Goal: Information Seeking & Learning: Learn about a topic

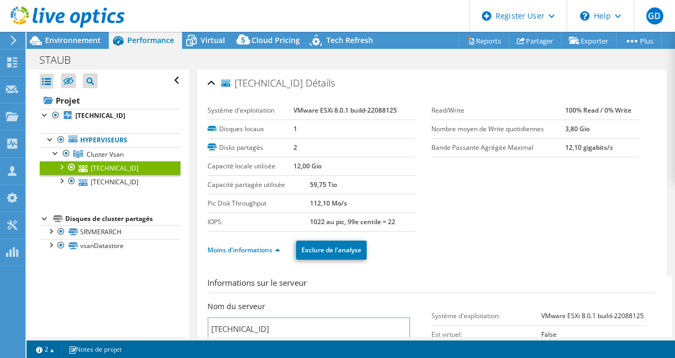
select select "USD"
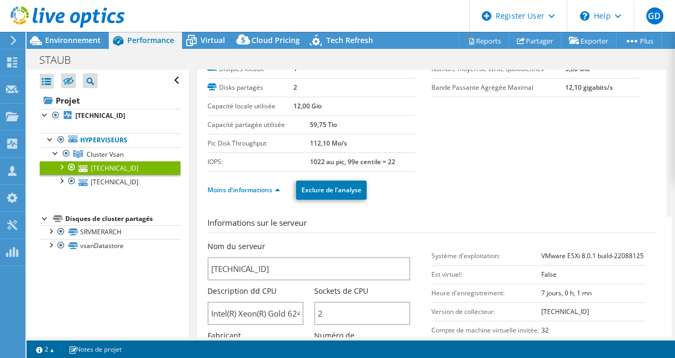
scroll to position [127, 0]
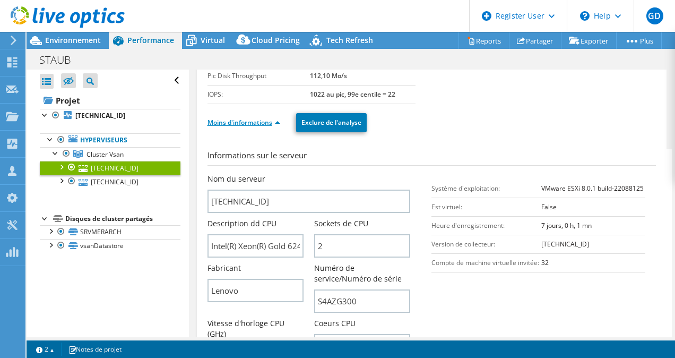
click at [271, 124] on link "Moins d'informations" at bounding box center [243, 122] width 73 height 9
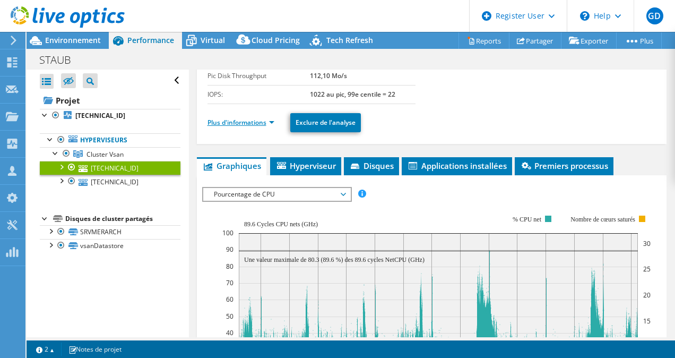
scroll to position [0, 0]
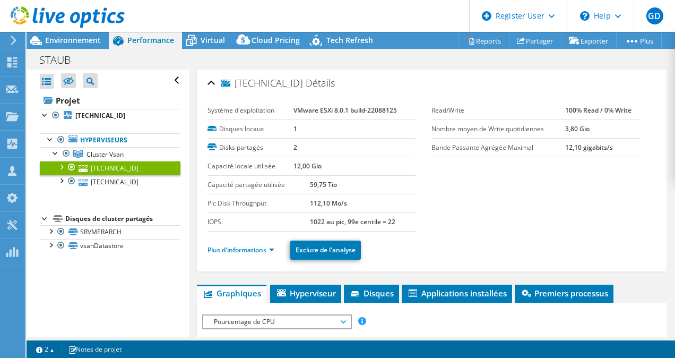
click at [12, 120] on use at bounding box center [12, 115] width 13 height 9
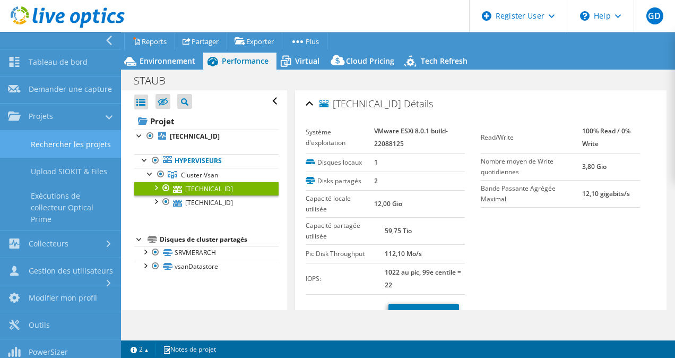
click at [48, 149] on link "Rechercher les projets" at bounding box center [60, 144] width 121 height 27
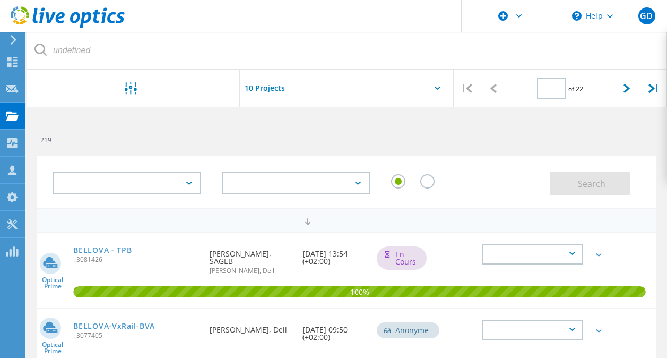
type input "1"
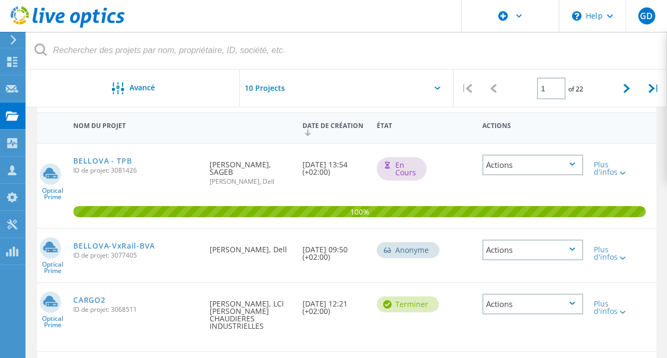
scroll to position [109, 0]
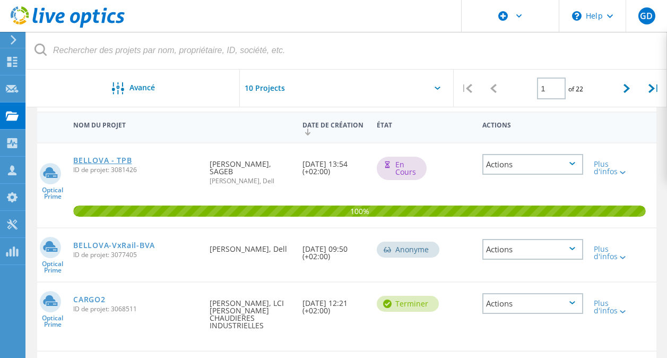
click at [108, 157] on link "BELLOVA - TPB" at bounding box center [102, 160] width 58 height 7
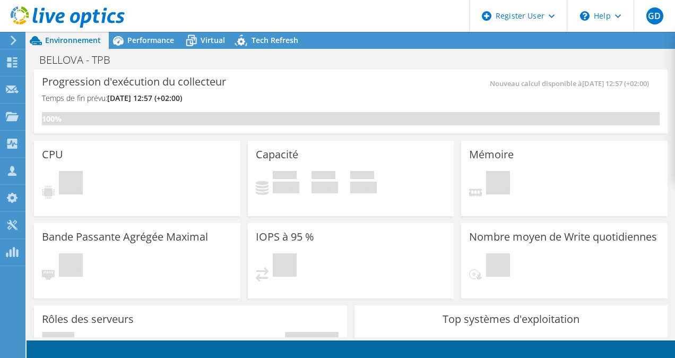
click at [186, 160] on div "CPU En attente" at bounding box center [137, 178] width 206 height 75
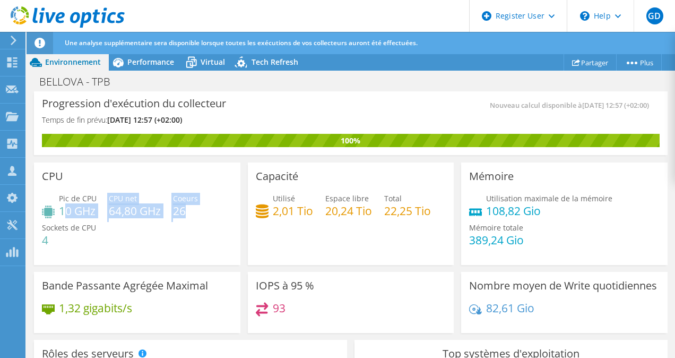
drag, startPoint x: 63, startPoint y: 213, endPoint x: 195, endPoint y: 213, distance: 132.1
click at [195, 213] on div "Pic de CPU 10 GHz CPU net 64,80 GHz Coeurs 26 Sockets de CPU 4" at bounding box center [137, 225] width 190 height 64
click at [195, 213] on h4 "26" at bounding box center [185, 211] width 25 height 12
drag, startPoint x: 195, startPoint y: 213, endPoint x: 62, endPoint y: 209, distance: 133.8
click at [62, 209] on div "Pic de CPU 10 GHz CPU net 64,80 GHz Coeurs 26 Sockets de CPU 4" at bounding box center [137, 225] width 190 height 64
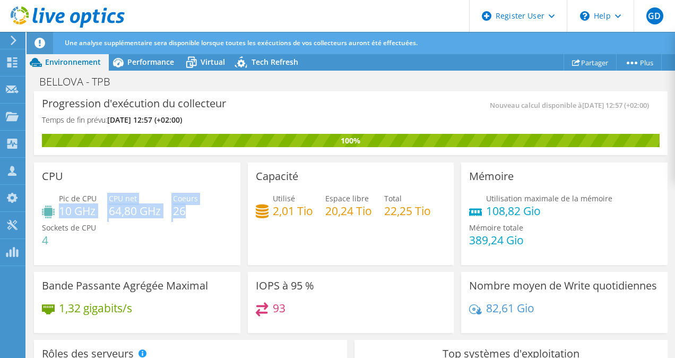
click at [62, 209] on h4 "10 GHz" at bounding box center [78, 211] width 38 height 12
drag, startPoint x: 62, startPoint y: 209, endPoint x: 191, endPoint y: 206, distance: 129.5
click at [191, 206] on div "Pic de CPU 10 GHz CPU net 64,80 GHz Coeurs 26 Sockets de CPU 4" at bounding box center [137, 225] width 190 height 64
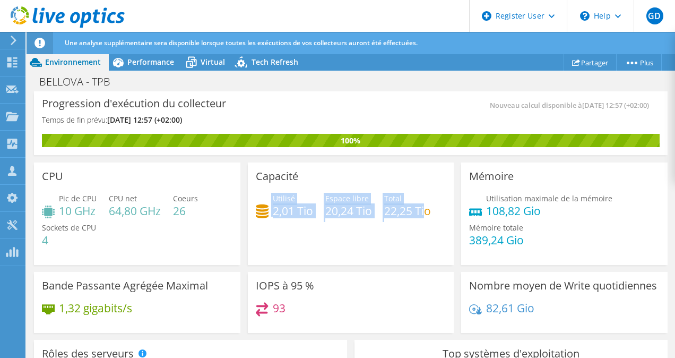
drag, startPoint x: 268, startPoint y: 201, endPoint x: 424, endPoint y: 210, distance: 156.2
click at [424, 210] on div "Utilisé 2,01 Tio Espace libre 20,24 Tio Total 22,25 Tio" at bounding box center [351, 210] width 190 height 34
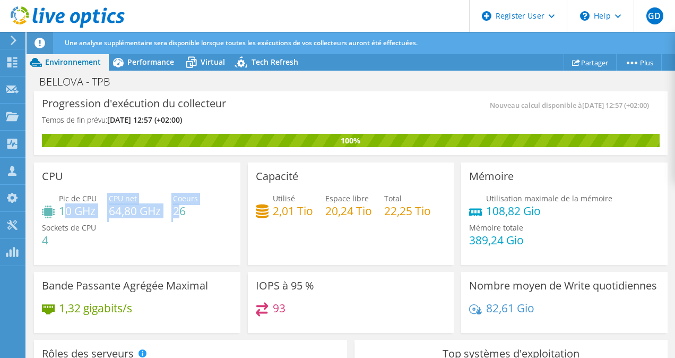
drag, startPoint x: 63, startPoint y: 211, endPoint x: 183, endPoint y: 212, distance: 119.9
click at [183, 212] on div "Pic de CPU 10 GHz CPU net 64,80 GHz Coeurs 26 Sockets de CPU 4" at bounding box center [137, 225] width 190 height 64
click at [183, 212] on h4 "26" at bounding box center [185, 211] width 25 height 12
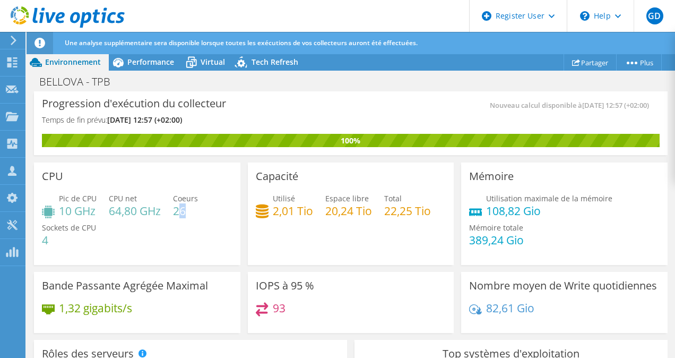
click at [179, 212] on h4 "26" at bounding box center [185, 211] width 25 height 12
drag, startPoint x: 43, startPoint y: 239, endPoint x: 100, endPoint y: 239, distance: 56.8
click at [100, 239] on div "Pic de CPU 10 GHz CPU net 64,80 GHz Coeurs 26 Sockets de CPU 4" at bounding box center [137, 225] width 190 height 64
drag, startPoint x: 185, startPoint y: 211, endPoint x: 194, endPoint y: 211, distance: 9.0
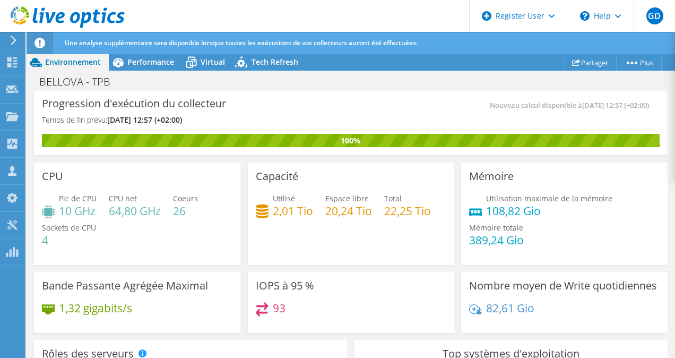
click at [194, 211] on h4 "26" at bounding box center [185, 211] width 25 height 12
click at [152, 71] on div "BELLOVA - TPB Imprimer" at bounding box center [351, 81] width 648 height 21
click at [152, 69] on div "Performance" at bounding box center [145, 62] width 73 height 17
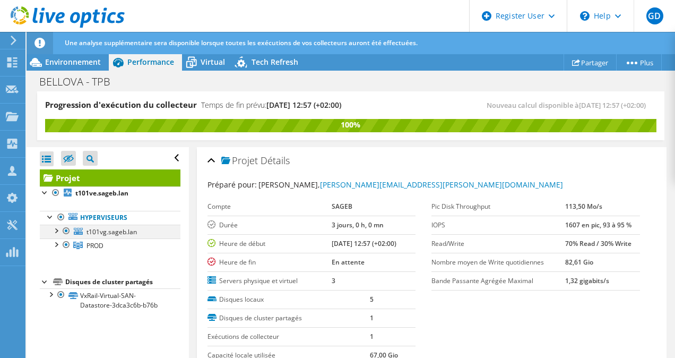
click at [63, 230] on div at bounding box center [66, 230] width 11 height 13
click at [68, 231] on div at bounding box center [66, 230] width 11 height 13
click at [56, 229] on div at bounding box center [55, 229] width 11 height 11
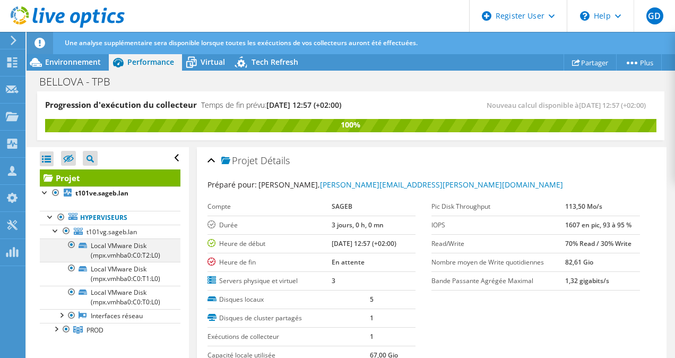
click at [70, 241] on div at bounding box center [71, 244] width 11 height 13
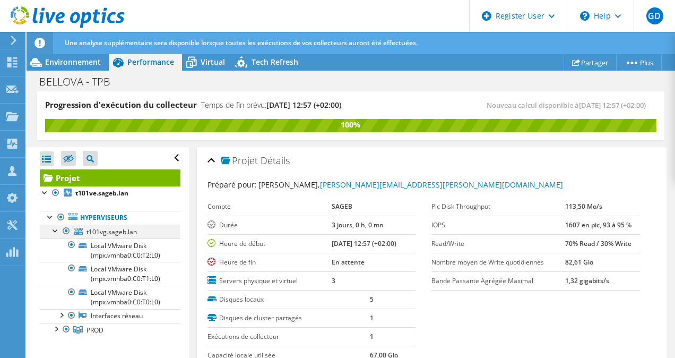
click at [65, 231] on div at bounding box center [66, 230] width 11 height 13
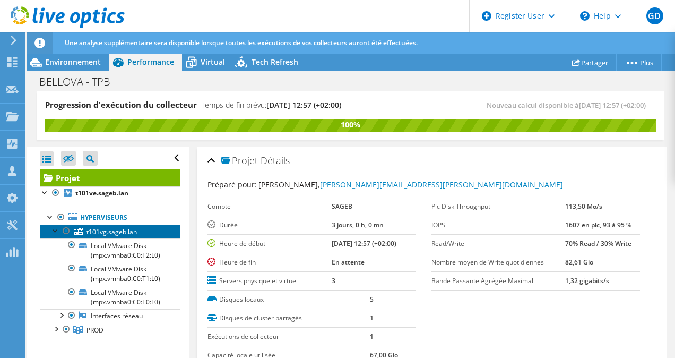
click at [48, 230] on link "t101vg.sageb.lan" at bounding box center [110, 231] width 141 height 14
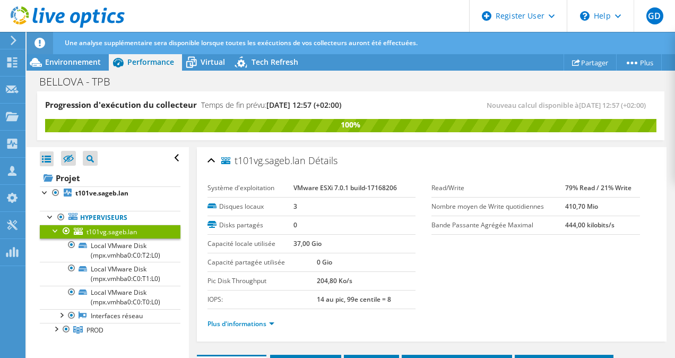
scroll to position [49, 0]
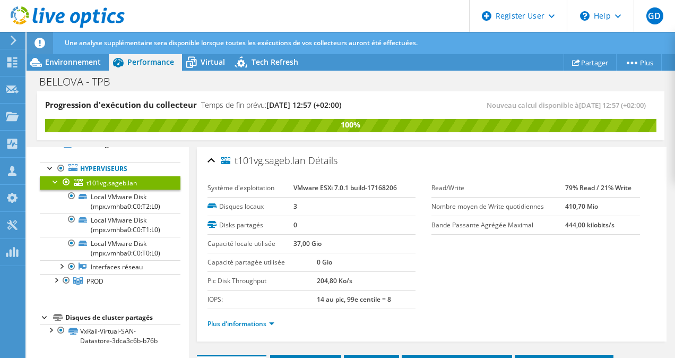
click at [53, 180] on div at bounding box center [55, 181] width 11 height 11
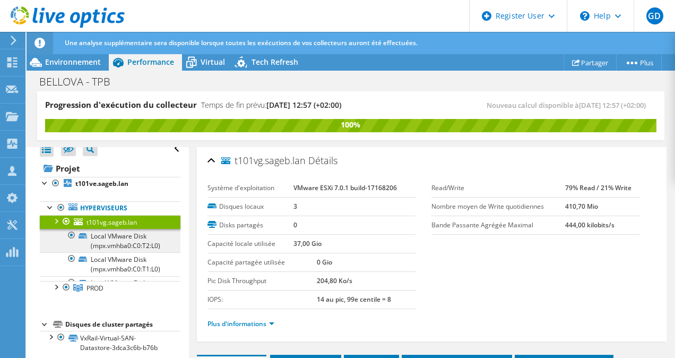
scroll to position [0, 0]
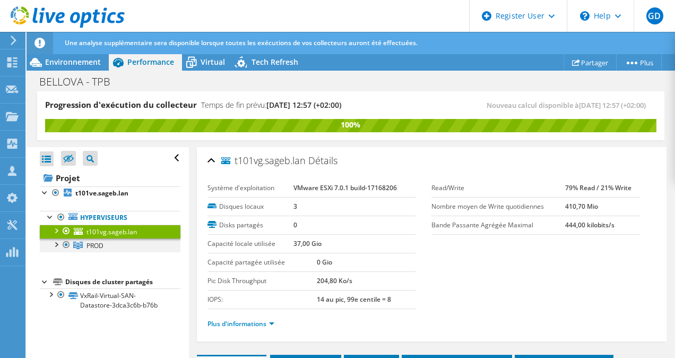
click at [57, 244] on div at bounding box center [55, 243] width 11 height 11
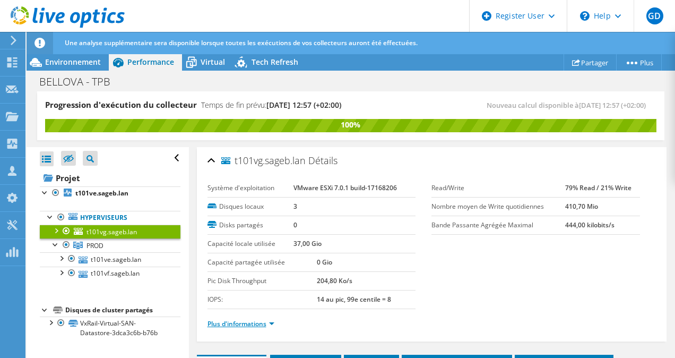
click at [259, 319] on link "Plus d'informations" at bounding box center [240, 323] width 67 height 9
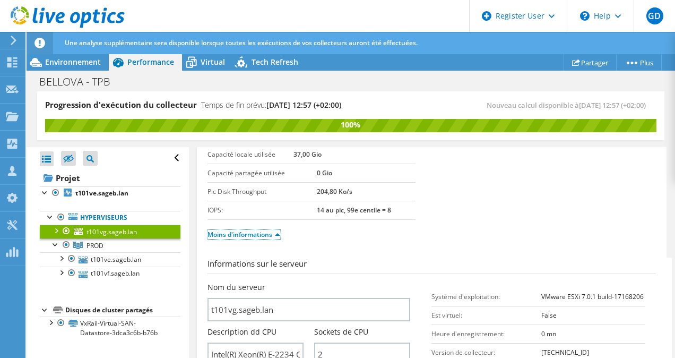
scroll to position [206, 0]
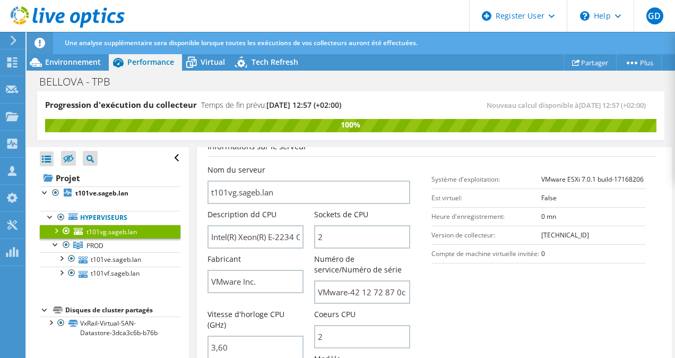
click at [351, 214] on label "Sockets de CPU" at bounding box center [341, 214] width 54 height 11
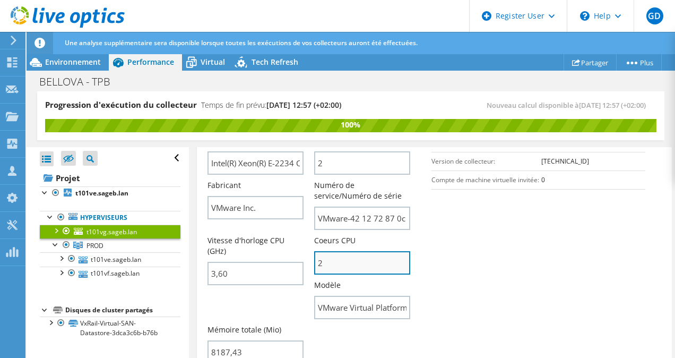
drag, startPoint x: 350, startPoint y: 263, endPoint x: 362, endPoint y: 264, distance: 12.2
click at [362, 264] on input "2" at bounding box center [362, 262] width 96 height 23
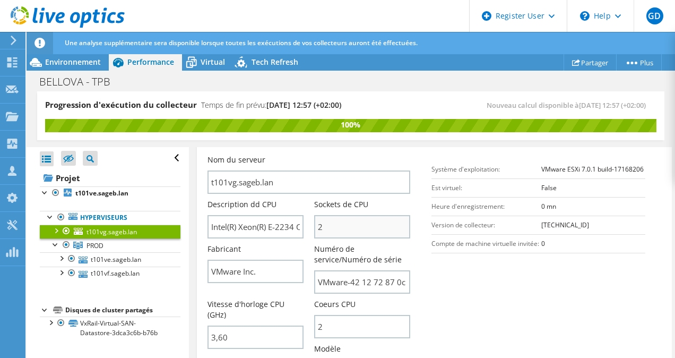
drag, startPoint x: 343, startPoint y: 212, endPoint x: 350, endPoint y: 229, distance: 17.8
click at [350, 229] on div "Sockets de CPU 2" at bounding box center [362, 218] width 96 height 39
click at [350, 229] on input "2" at bounding box center [362, 226] width 96 height 23
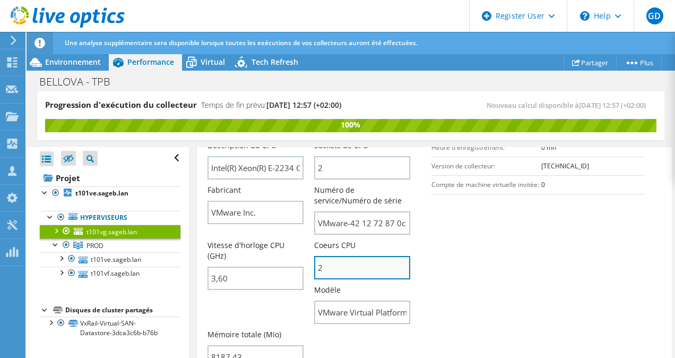
drag, startPoint x: 336, startPoint y: 270, endPoint x: 367, endPoint y: 264, distance: 30.8
click at [367, 264] on input "2" at bounding box center [362, 267] width 96 height 23
click at [60, 270] on div at bounding box center [61, 271] width 11 height 11
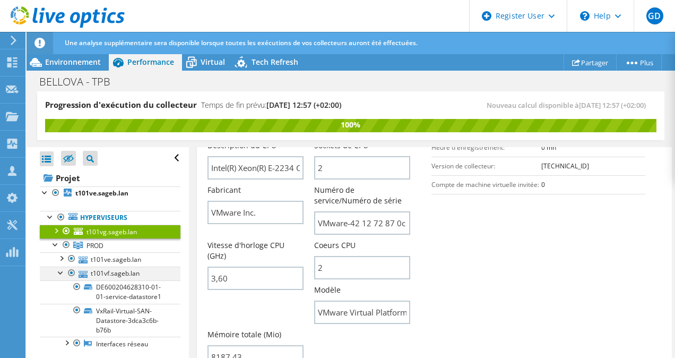
click at [59, 272] on div at bounding box center [61, 271] width 11 height 11
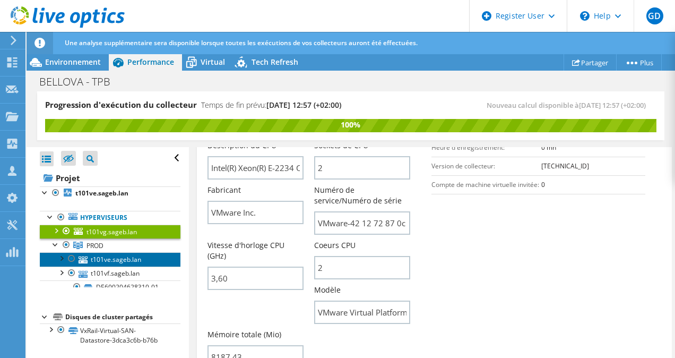
click at [120, 259] on link "t101ve.sageb.lan" at bounding box center [110, 259] width 141 height 14
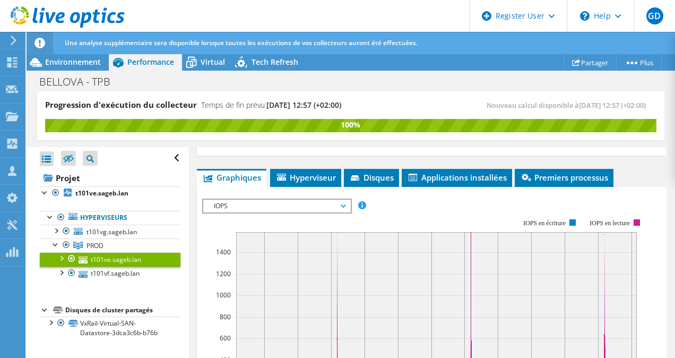
scroll to position [141, 0]
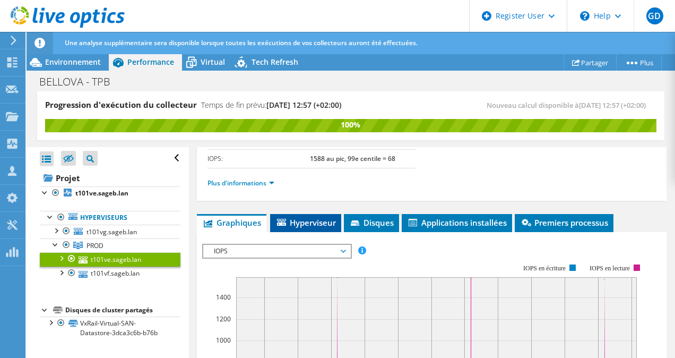
click at [301, 217] on span "Hyperviseur" at bounding box center [305, 222] width 60 height 11
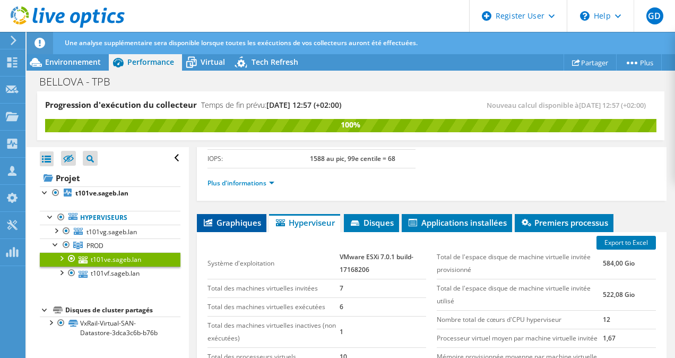
click at [237, 228] on li "Graphiques" at bounding box center [232, 223] width 70 height 18
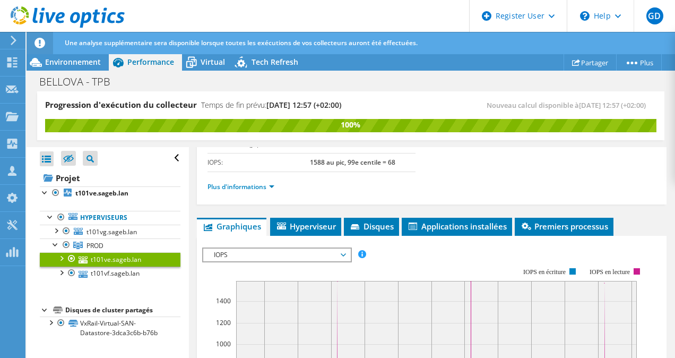
scroll to position [160, 0]
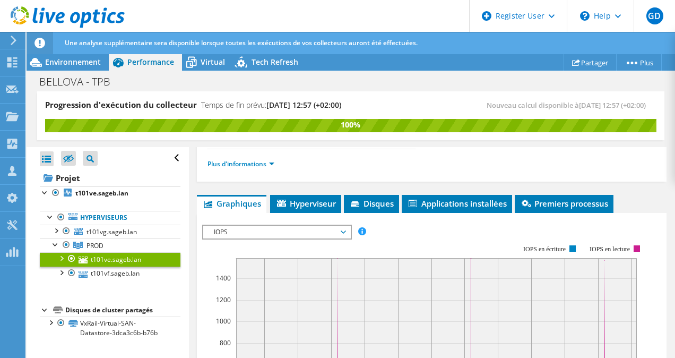
click at [64, 259] on div at bounding box center [61, 257] width 11 height 11
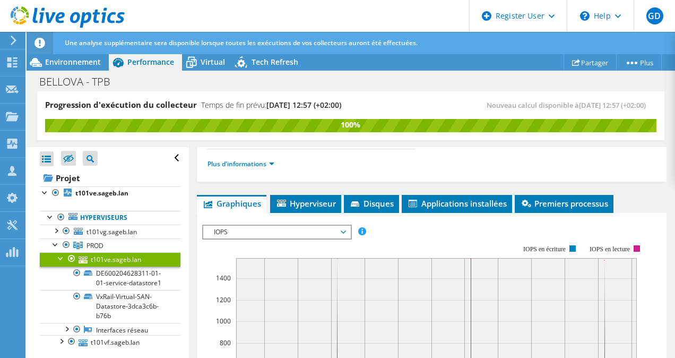
click at [64, 259] on div at bounding box center [61, 257] width 11 height 11
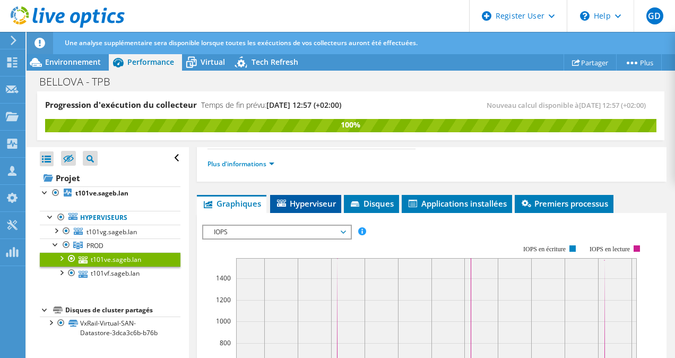
click at [315, 205] on span "Hyperviseur" at bounding box center [305, 203] width 60 height 11
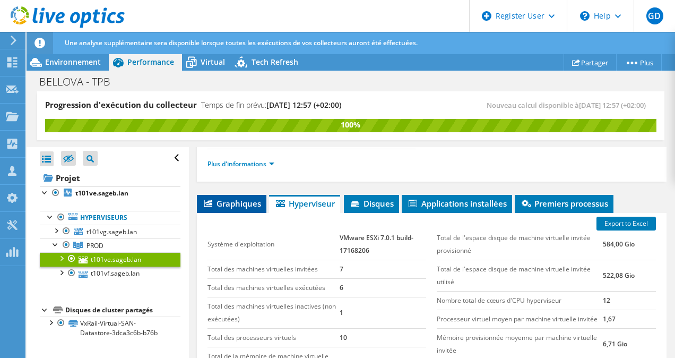
click at [216, 199] on span "Graphiques" at bounding box center [231, 203] width 59 height 11
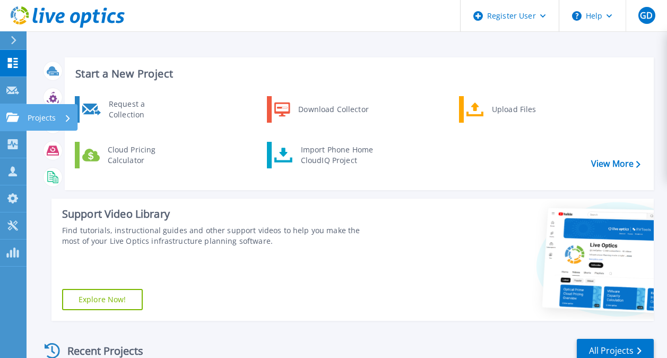
click at [15, 118] on icon at bounding box center [12, 116] width 13 height 9
click at [196, 176] on div "Request a Collection Download Collector Upload Files Cloud Pricing Calculator I…" at bounding box center [358, 138] width 582 height 91
click at [16, 124] on link "Projects Projects" at bounding box center [13, 117] width 27 height 27
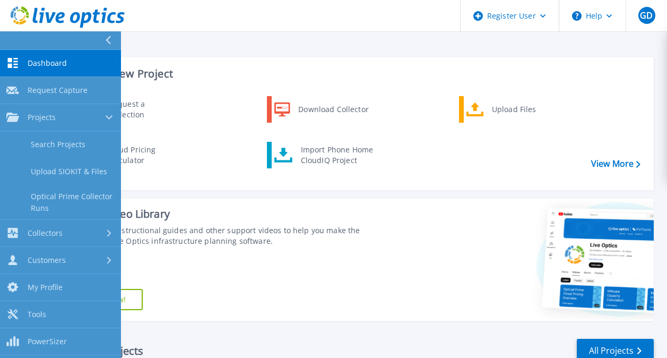
click at [237, 161] on div "Request a Collection Download Collector Upload Files Cloud Pricing Calculator I…" at bounding box center [358, 138] width 582 height 91
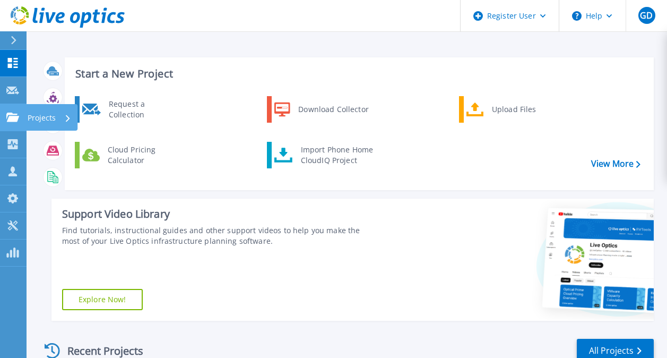
click at [0, 110] on html "Register User Help GD Utilisateur Dell Gregory Dubart Gregory.Dubart@dell.com D…" at bounding box center [333, 158] width 667 height 317
click at [10, 123] on link "Projects Projects" at bounding box center [13, 117] width 27 height 27
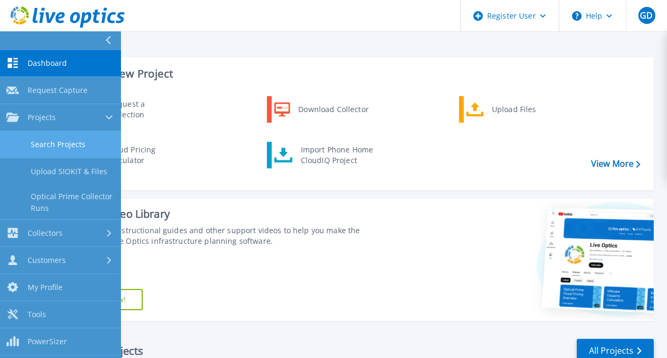
click at [69, 144] on link "Search Projects" at bounding box center [60, 144] width 121 height 27
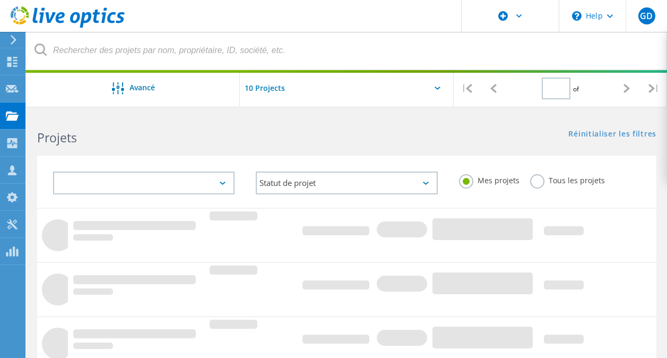
type input "1"
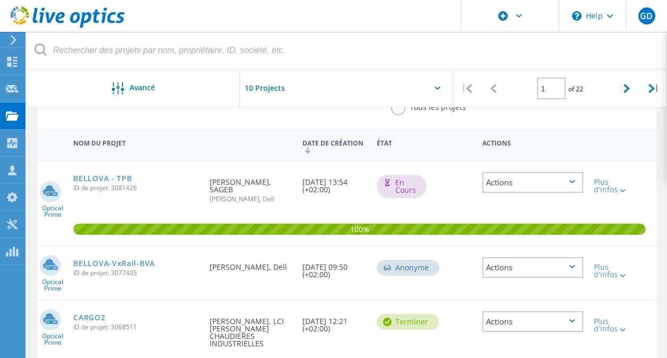
scroll to position [92, 0]
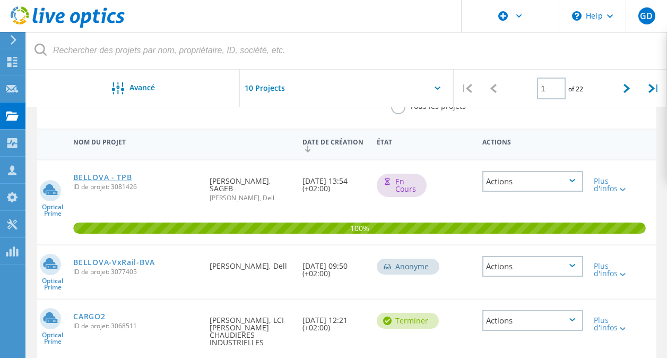
click at [120, 176] on link "BELLOVA - TPB" at bounding box center [102, 176] width 58 height 7
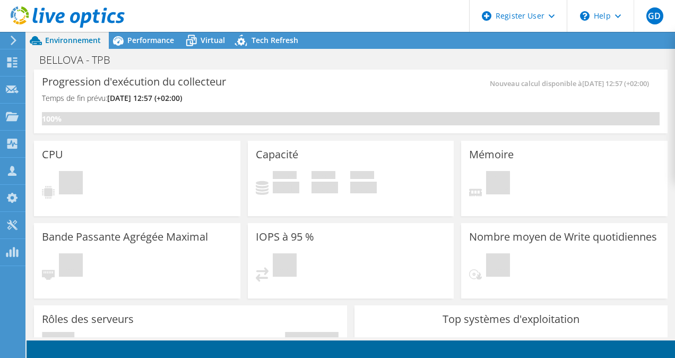
scroll to position [51, 0]
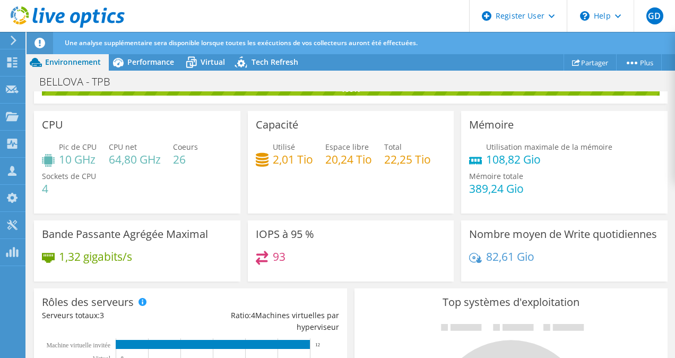
drag, startPoint x: 181, startPoint y: 164, endPoint x: 203, endPoint y: 158, distance: 23.2
click at [203, 158] on div "Pic de CPU 10 GHz CPU net 64,80 GHz Coeurs 26 Sockets de CPU 4" at bounding box center [137, 173] width 190 height 64
drag, startPoint x: 176, startPoint y: 155, endPoint x: 191, endPoint y: 160, distance: 16.1
click at [191, 160] on h4 "26" at bounding box center [185, 159] width 25 height 12
drag, startPoint x: 175, startPoint y: 153, endPoint x: 171, endPoint y: 158, distance: 5.7
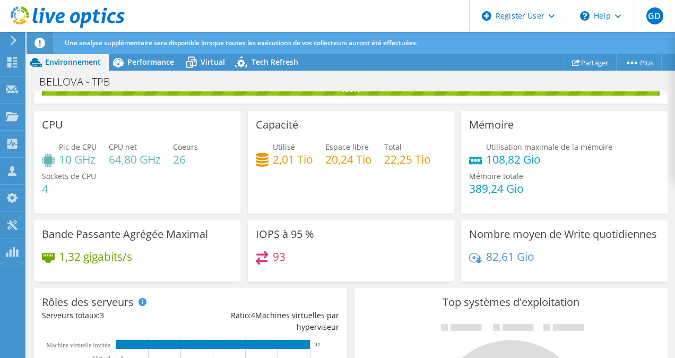
click at [171, 158] on div "Pic de CPU 10 GHz CPU net 64,80 GHz Coeurs 26 Sockets de CPU 4" at bounding box center [137, 173] width 190 height 64
click at [172, 161] on div "Pic de CPU 10 GHz CPU net 64,80 GHz Coeurs 26 Sockets de CPU 4" at bounding box center [137, 173] width 190 height 64
